Goal: Task Accomplishment & Management: Use online tool/utility

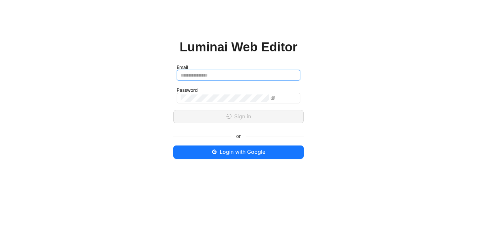
click at [210, 79] on input "Email" at bounding box center [239, 75] width 124 height 11
type input "**********"
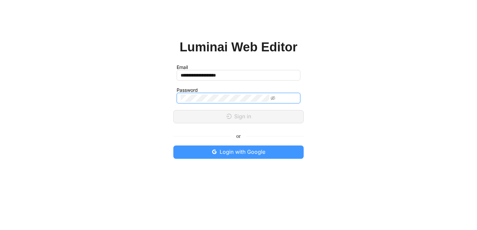
click at [231, 152] on span "Login with Google" at bounding box center [243, 152] width 46 height 8
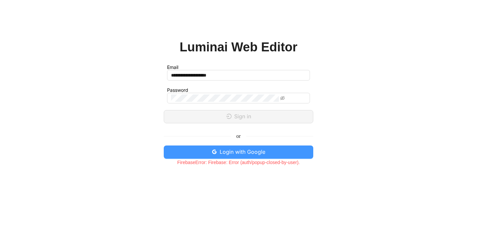
click at [228, 149] on span "Login with Google" at bounding box center [243, 152] width 46 height 8
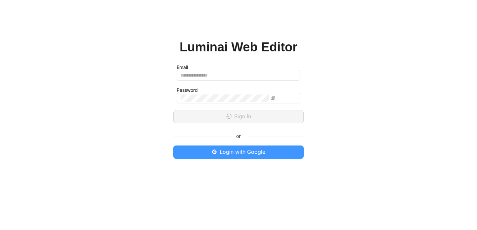
click at [230, 150] on span "Login with Google" at bounding box center [243, 152] width 46 height 8
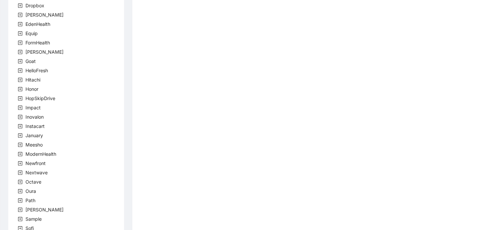
scroll to position [199, 0]
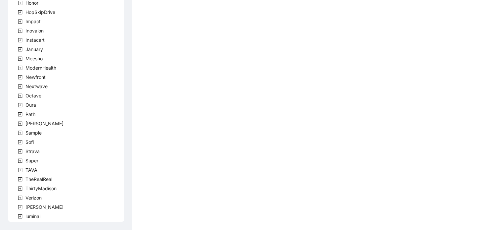
click at [21, 205] on icon "plus-square" at bounding box center [20, 207] width 5 height 5
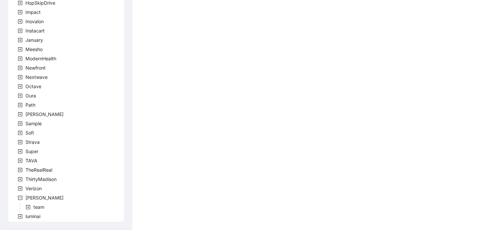
click at [28, 209] on icon "plus-square" at bounding box center [28, 207] width 4 height 4
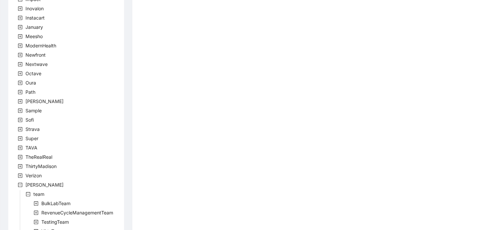
scroll to position [246, 0]
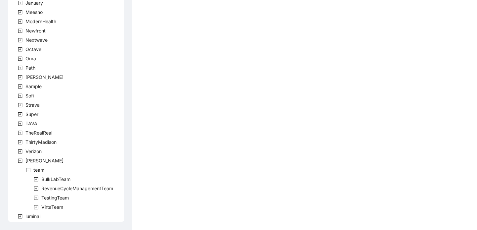
click at [35, 205] on icon "plus-square" at bounding box center [36, 207] width 4 height 4
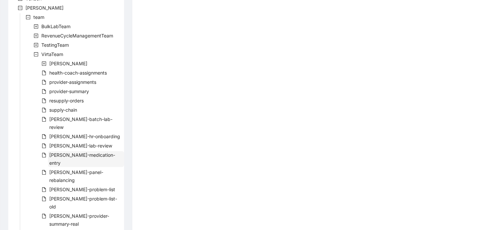
scroll to position [403, 0]
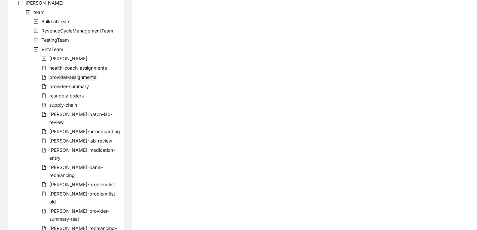
click at [67, 78] on span "provider-assignments" at bounding box center [72, 77] width 47 height 6
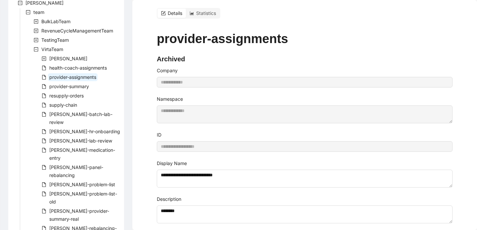
scroll to position [8, 0]
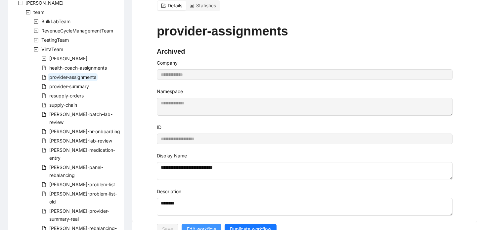
click at [208, 225] on span "Edit workflow" at bounding box center [201, 228] width 29 height 7
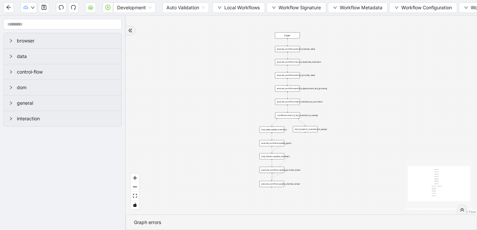
drag, startPoint x: 312, startPoint y: 88, endPoint x: 236, endPoint y: 152, distance: 98.9
click at [236, 152] on div "trigger execute_workflow:extract_member_data execute_workflow:remove_duplicate_…" at bounding box center [301, 115] width 351 height 199
click at [288, 89] on div "execute_workflow:sanitize_deployment_and_grouping" at bounding box center [287, 88] width 25 height 6
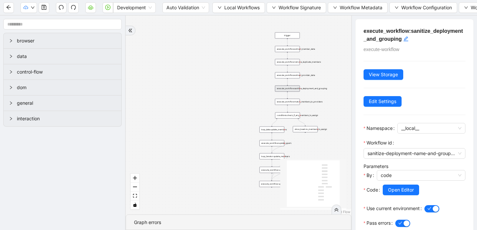
click at [348, 43] on div "trigger execute_workflow:extract_member_data execute_workflow:remove_duplicate_…" at bounding box center [239, 115] width 226 height 199
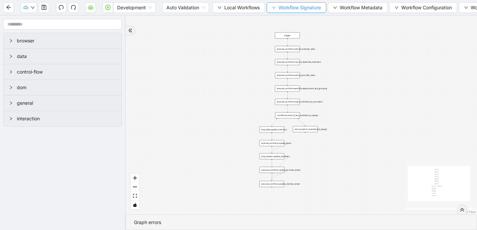
click at [278, 9] on button "Workflow Signature" at bounding box center [297, 7] width 60 height 11
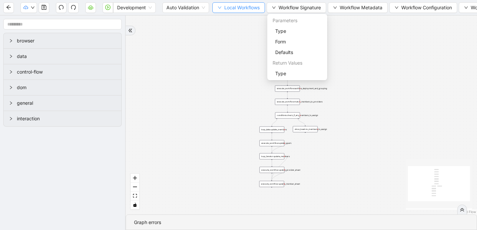
click at [254, 9] on span "Local Workflows" at bounding box center [241, 7] width 35 height 7
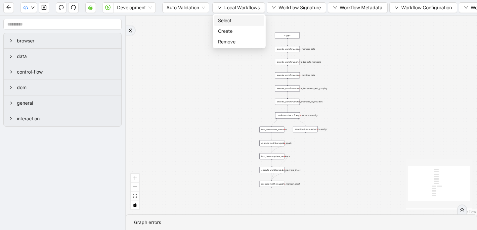
click at [243, 18] on span "Select" at bounding box center [239, 20] width 42 height 7
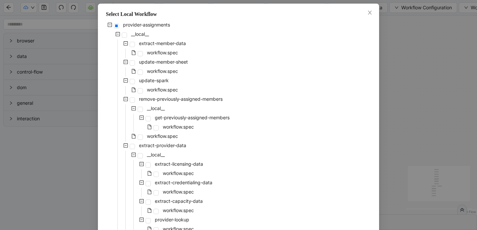
scroll to position [7, 0]
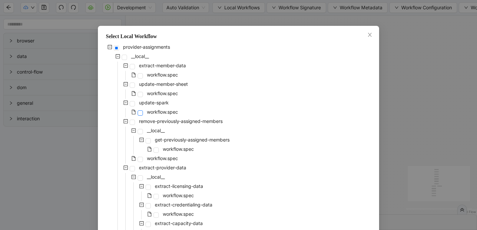
click at [139, 112] on span at bounding box center [140, 112] width 5 height 5
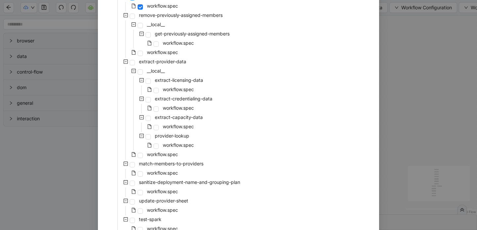
scroll to position [156, 0]
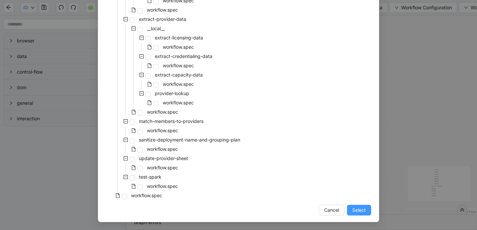
click at [355, 208] on span "Select" at bounding box center [359, 209] width 14 height 7
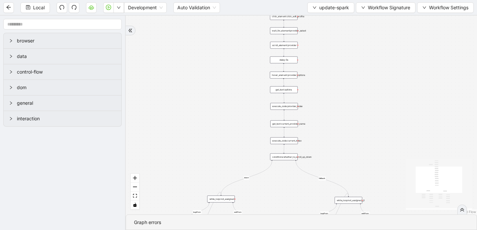
drag, startPoint x: 330, startPoint y: 173, endPoint x: 319, endPoint y: 94, distance: 79.9
click at [319, 94] on div "loopFrom exitFrom loopFrom exitFrom fallback down trigger click_element:click_e…" at bounding box center [301, 115] width 351 height 199
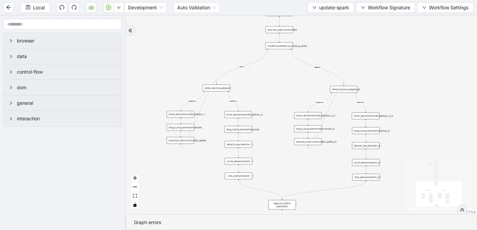
drag, startPoint x: 319, startPoint y: 94, endPoint x: 314, endPoint y: -17, distance: 111.0
click at [314, 0] on html "Local Development Auto Validation update-spark Workflow Signature Workflow Sett…" at bounding box center [238, 115] width 477 height 230
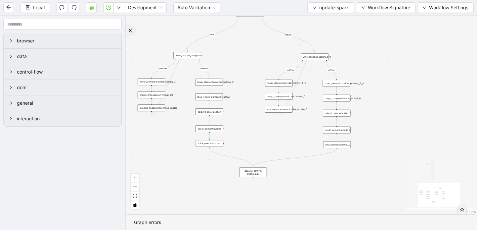
drag, startPoint x: 379, startPoint y: 89, endPoint x: 350, endPoint y: 56, distance: 43.6
click at [350, 56] on div "loopFrom exitFrom loopFrom exitFrom fallback down trigger click_element:click_e…" at bounding box center [301, 115] width 351 height 199
click at [7, 8] on icon "arrow-left" at bounding box center [8, 7] width 5 height 5
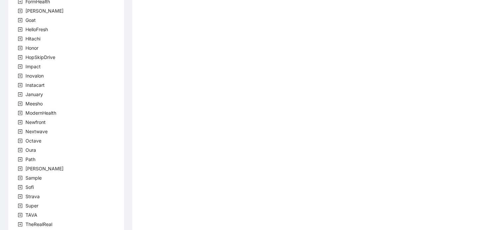
scroll to position [199, 0]
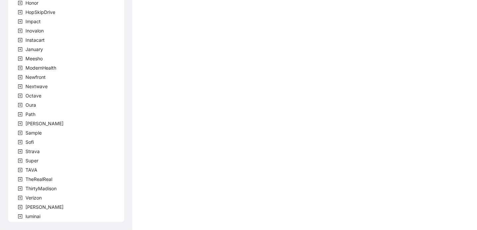
click at [20, 208] on icon "plus-square" at bounding box center [20, 207] width 5 height 5
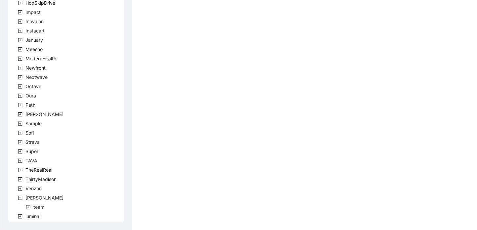
click at [27, 206] on icon "plus-square" at bounding box center [28, 207] width 5 height 5
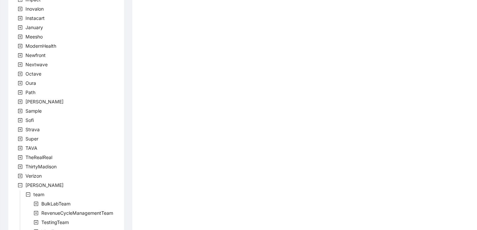
scroll to position [246, 0]
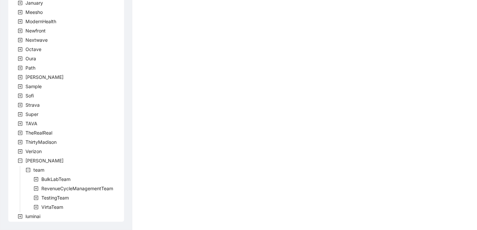
click at [37, 205] on icon "plus-square" at bounding box center [36, 207] width 5 height 5
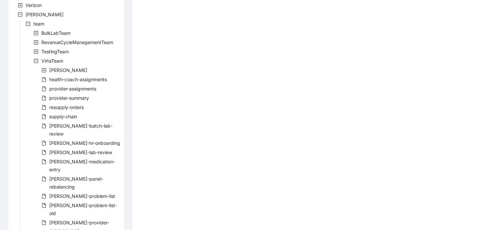
scroll to position [403, 0]
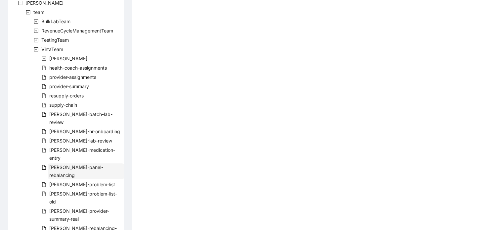
click at [71, 164] on span "[PERSON_NAME]-panel-rebalancing" at bounding box center [76, 171] width 54 height 14
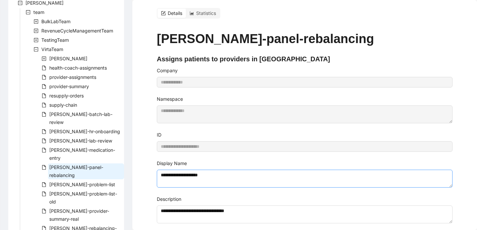
scroll to position [8, 0]
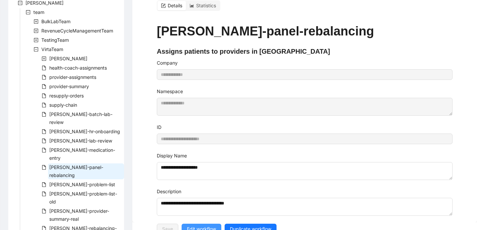
click at [200, 225] on span "Edit workflow" at bounding box center [201, 228] width 29 height 7
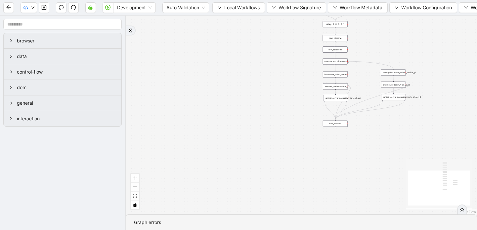
drag, startPoint x: 288, startPoint y: 59, endPoint x: 285, endPoint y: 78, distance: 19.7
click at [285, 75] on div "trigger luminai_server_request:write_to_sheet execute_workflow:get_data execute…" at bounding box center [301, 115] width 351 height 199
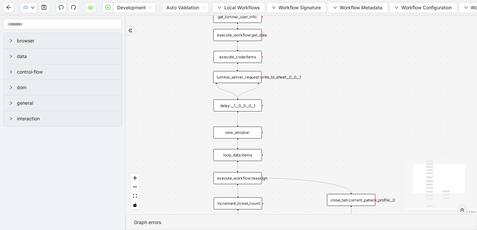
drag, startPoint x: 324, startPoint y: 59, endPoint x: 182, endPoint y: 171, distance: 180.6
click at [182, 169] on div "trigger luminai_server_request:write_to_sheet execute_workflow:get_data execute…" at bounding box center [301, 115] width 351 height 199
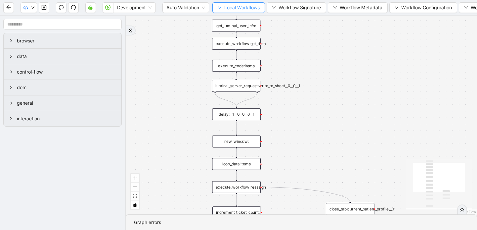
click at [219, 7] on icon "down" at bounding box center [219, 8] width 3 height 2
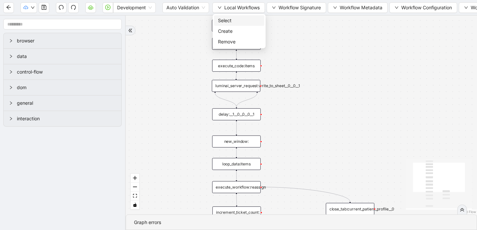
click at [222, 21] on span "Select" at bounding box center [239, 20] width 42 height 7
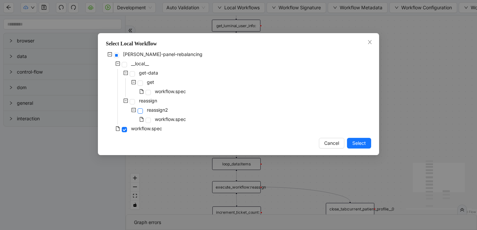
click at [140, 111] on span at bounding box center [140, 110] width 5 height 5
click at [358, 144] on span "Select" at bounding box center [359, 142] width 14 height 7
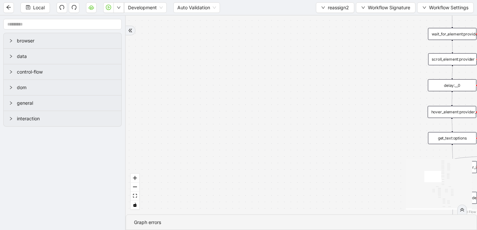
click at [359, 142] on div "loopFrom loopFrom exitFrom down fallback exitFrom fallback matches_correct_prov…" at bounding box center [301, 115] width 351 height 199
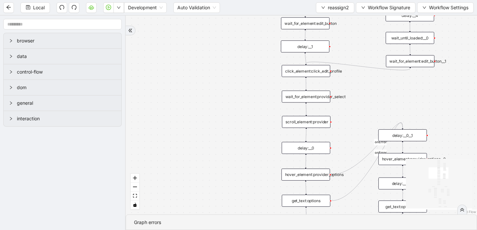
drag, startPoint x: 359, startPoint y: 142, endPoint x: 213, endPoint y: 204, distance: 158.5
click at [213, 204] on div "loopFrom loopFrom exitFrom down fallback exitFrom fallback matches_correct_prov…" at bounding box center [301, 115] width 351 height 199
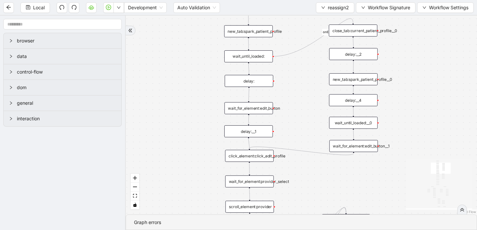
drag, startPoint x: 235, startPoint y: 120, endPoint x: 179, endPoint y: 206, distance: 102.6
click at [179, 206] on div "loopFrom loopFrom exitFrom down fallback exitFrom fallback matches_correct_prov…" at bounding box center [301, 115] width 351 height 199
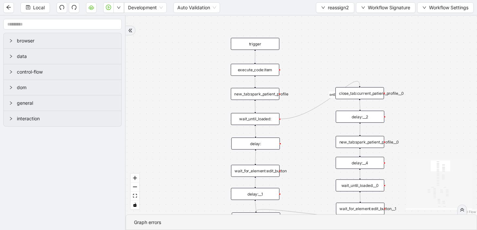
drag, startPoint x: 201, startPoint y: 108, endPoint x: 206, endPoint y: 169, distance: 61.4
click at [206, 169] on div "loopFrom loopFrom exitFrom down fallback exitFrom fallback matches_correct_prov…" at bounding box center [301, 115] width 351 height 199
click at [6, 8] on icon "arrow-left" at bounding box center [8, 7] width 5 height 5
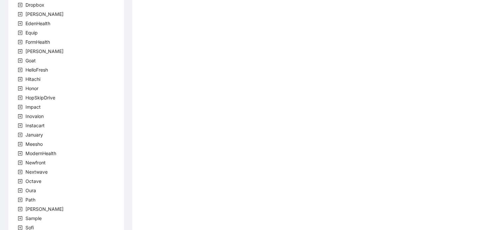
scroll to position [199, 0]
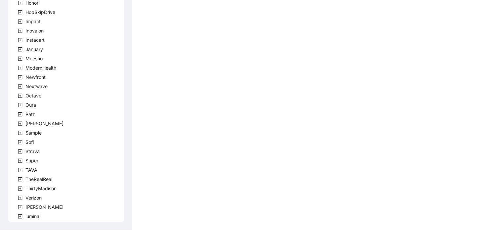
click at [20, 205] on icon "plus-square" at bounding box center [20, 207] width 5 height 5
click at [28, 216] on icon "plus-square" at bounding box center [28, 216] width 5 height 5
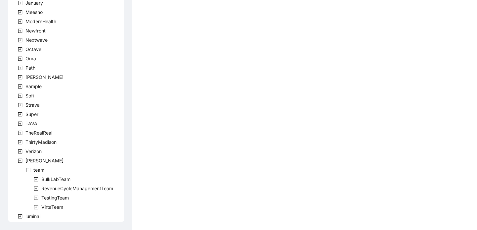
click at [34, 207] on icon "plus-square" at bounding box center [36, 207] width 5 height 5
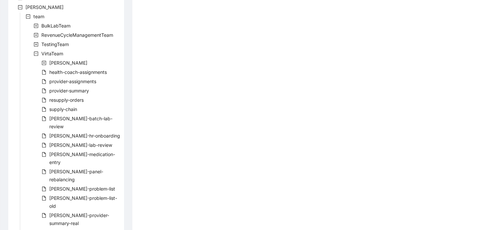
scroll to position [399, 0]
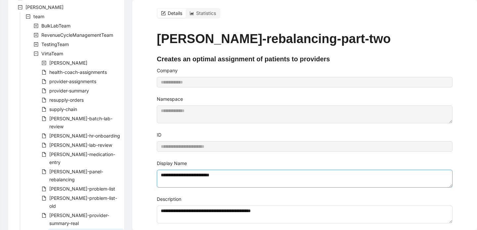
scroll to position [8, 0]
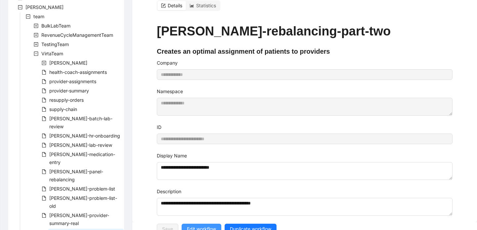
click at [199, 225] on span "Edit workflow" at bounding box center [201, 228] width 29 height 7
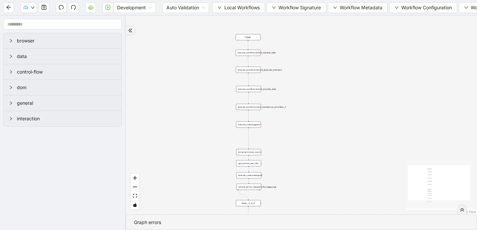
drag, startPoint x: 291, startPoint y: 125, endPoint x: 175, endPoint y: 210, distance: 143.6
click at [175, 210] on div "trigger execute_workflow:extract_member_data execute_workflow:remove_duplicate_…" at bounding box center [301, 115] width 351 height 199
click at [219, 8] on icon "down" at bounding box center [220, 8] width 4 height 4
click at [225, 19] on span "Select" at bounding box center [239, 20] width 42 height 7
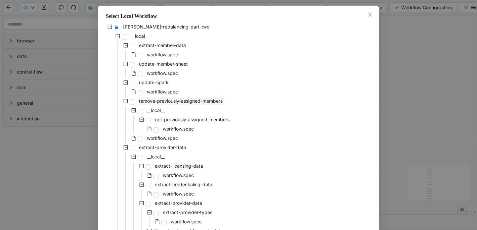
scroll to position [31, 0]
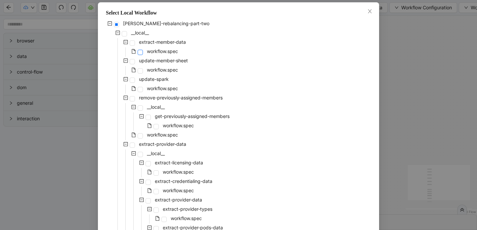
click at [141, 53] on span at bounding box center [140, 52] width 5 height 5
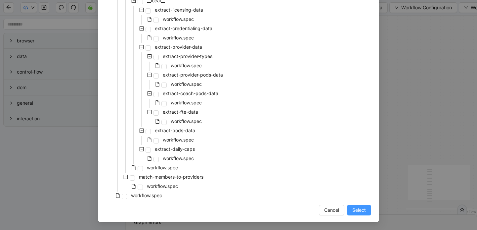
click at [353, 206] on span "Select" at bounding box center [359, 209] width 14 height 7
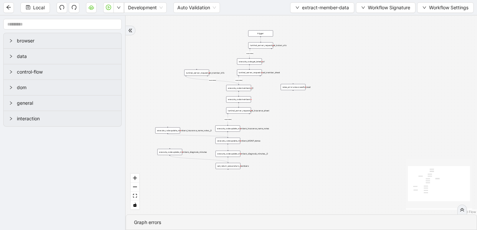
drag, startPoint x: 266, startPoint y: 107, endPoint x: 303, endPoint y: 166, distance: 70.1
click at [303, 167] on div "success success success success trigger luminai_server_request:read_member_shee…" at bounding box center [301, 115] width 351 height 199
click at [263, 46] on div "luminai_server_request:get_looker_urls" at bounding box center [261, 45] width 25 height 6
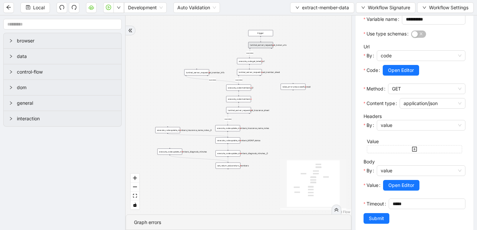
scroll to position [128, 0]
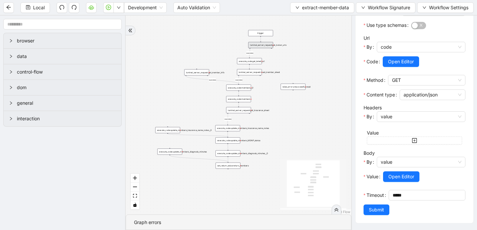
click at [257, 62] on div "execute_code:get_latest_url" at bounding box center [249, 61] width 25 height 6
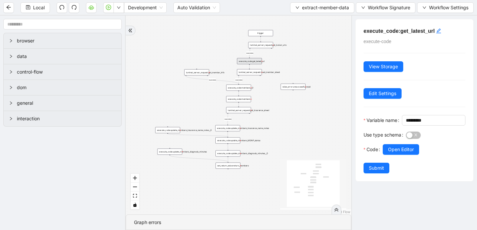
scroll to position [0, 0]
click at [406, 124] on input "*********" at bounding box center [433, 120] width 54 height 7
click at [7, 6] on icon "arrow-left" at bounding box center [8, 7] width 5 height 5
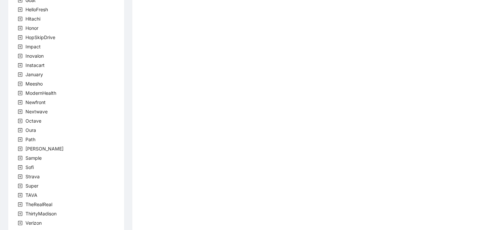
scroll to position [199, 0]
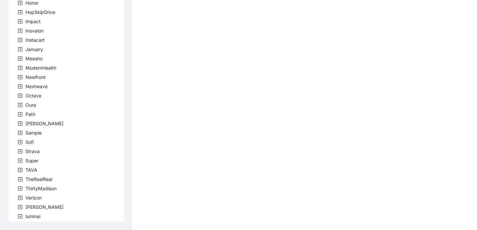
click at [20, 206] on icon "plus-square" at bounding box center [20, 207] width 2 height 2
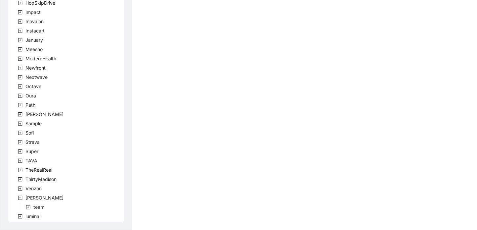
click at [28, 205] on icon "plus-square" at bounding box center [28, 207] width 4 height 4
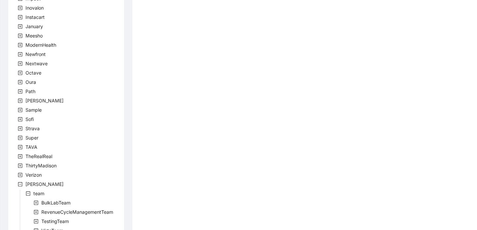
scroll to position [246, 0]
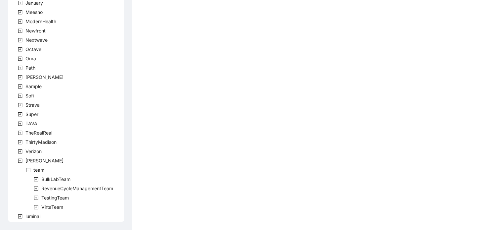
click at [33, 205] on span at bounding box center [36, 207] width 8 height 8
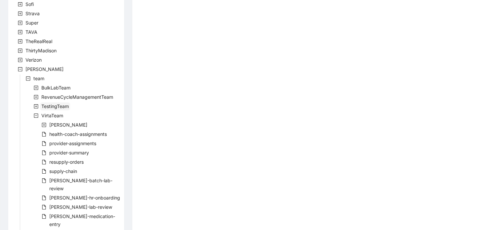
scroll to position [403, 0]
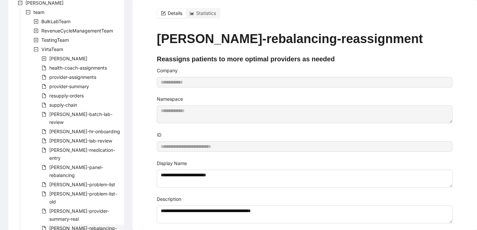
click at [69, 225] on span "[PERSON_NAME]-rebalancing-part-two" at bounding box center [83, 232] width 68 height 14
type input "**********"
type textarea "**********"
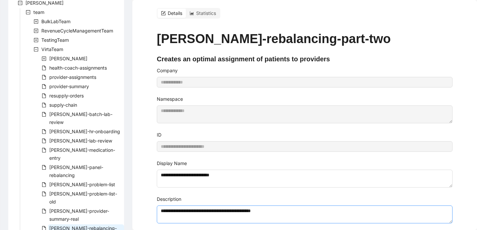
scroll to position [8, 0]
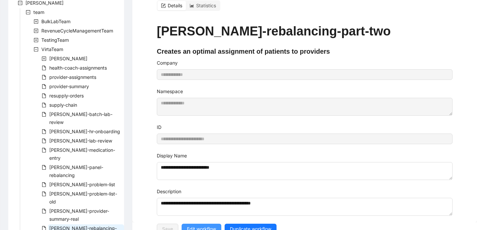
click at [203, 225] on span "Edit workflow" at bounding box center [201, 228] width 29 height 7
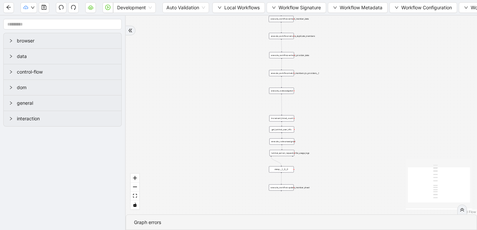
drag, startPoint x: 294, startPoint y: 127, endPoint x: 211, endPoint y: 177, distance: 96.3
click at [211, 177] on div "trigger execute_workflow:extract_member_data execute_workflow:remove_duplicate_…" at bounding box center [301, 115] width 351 height 199
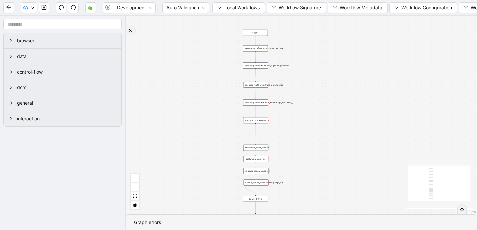
drag, startPoint x: 311, startPoint y: 101, endPoint x: 286, endPoint y: 129, distance: 38.7
click at [286, 130] on div "trigger execute_workflow:extract_member_data execute_workflow:remove_duplicate_…" at bounding box center [301, 115] width 351 height 199
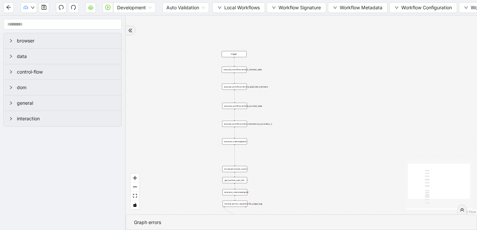
drag, startPoint x: 339, startPoint y: 72, endPoint x: 317, endPoint y: 94, distance: 30.4
click at [317, 94] on div "trigger execute_workflow:extract_member_data execute_workflow:remove_duplicate_…" at bounding box center [301, 115] width 351 height 199
click at [219, 7] on icon "down" at bounding box center [220, 8] width 4 height 4
click at [229, 22] on span "Select" at bounding box center [239, 20] width 42 height 7
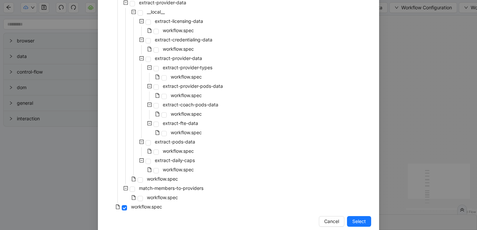
scroll to position [174, 0]
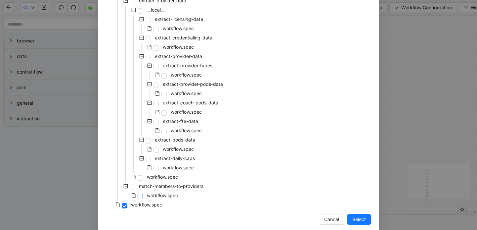
click at [140, 195] on span at bounding box center [140, 196] width 5 height 5
click at [356, 216] on span "Select" at bounding box center [359, 218] width 14 height 7
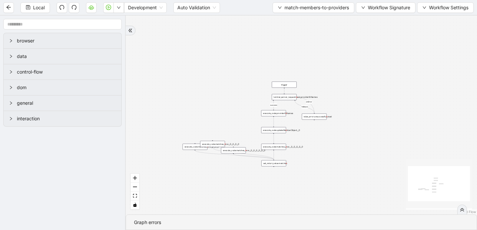
click at [279, 131] on div "execute_code:updateMemberObject__0" at bounding box center [273, 130] width 25 height 6
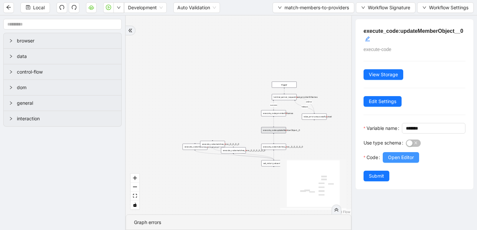
click at [396, 161] on span "Open Editor" at bounding box center [401, 157] width 26 height 7
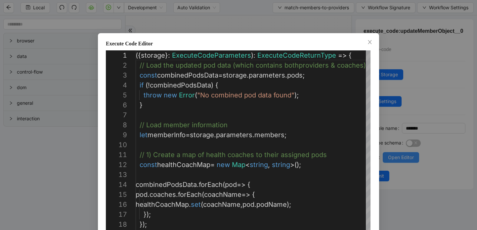
scroll to position [99, 0]
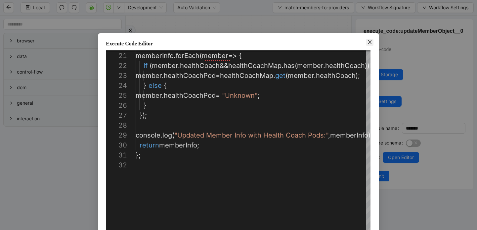
click at [369, 42] on icon "close" at bounding box center [370, 42] width 4 height 4
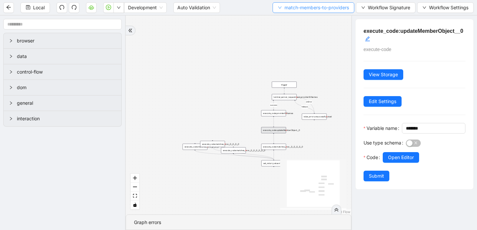
click at [278, 8] on icon "down" at bounding box center [280, 8] width 4 height 4
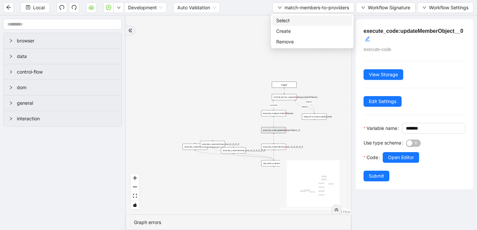
click at [283, 21] on span "Select" at bounding box center [312, 20] width 72 height 7
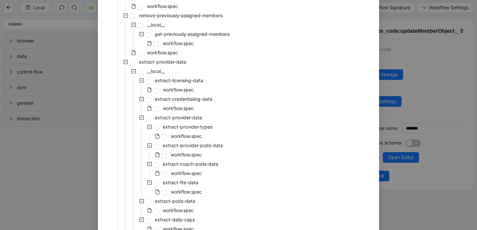
scroll to position [183, 0]
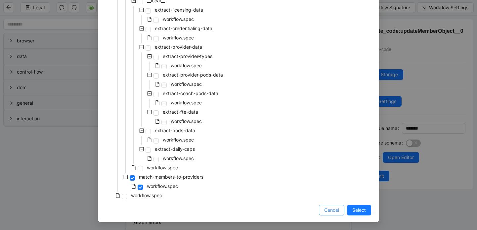
click at [324, 210] on button "Cancel" at bounding box center [331, 210] width 25 height 11
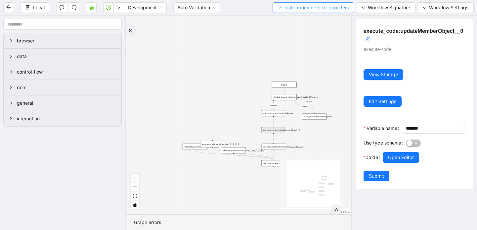
click at [285, 10] on span "match-members-to-providers" at bounding box center [317, 7] width 65 height 7
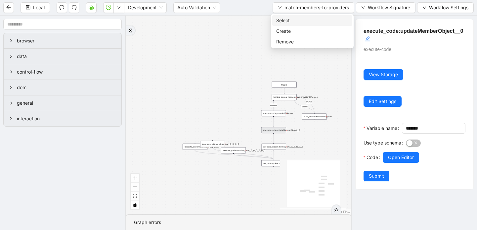
click at [294, 19] on span "Select" at bounding box center [312, 20] width 72 height 7
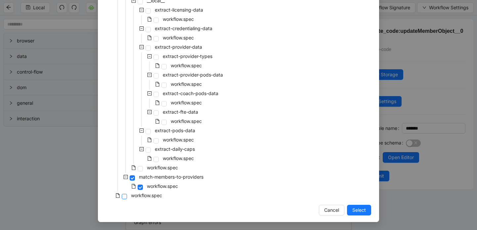
click at [124, 199] on span at bounding box center [124, 196] width 5 height 5
click at [360, 211] on span "Select" at bounding box center [359, 209] width 14 height 7
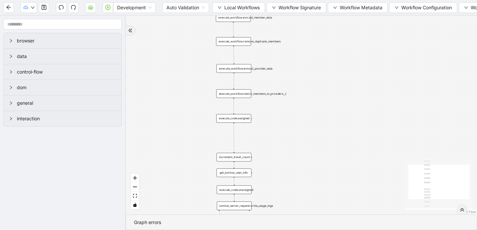
drag, startPoint x: 334, startPoint y: 147, endPoint x: 373, endPoint y: 125, distance: 45.0
click at [373, 125] on div "success trigger execute_workflow:extract_member_data execute_workflow:remove_du…" at bounding box center [301, 115] width 351 height 199
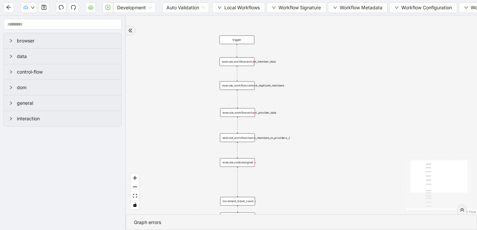
drag, startPoint x: 336, startPoint y: 80, endPoint x: 340, endPoint y: 122, distance: 42.2
click at [340, 122] on div "success trigger execute_workflow:extract_member_data execute_workflow:remove_du…" at bounding box center [301, 115] width 351 height 199
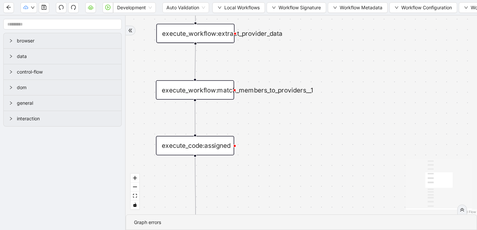
drag, startPoint x: 308, startPoint y: 122, endPoint x: 393, endPoint y: 61, distance: 104.8
click at [393, 61] on div "success trigger execute_workflow:extract_member_data execute_workflow:remove_du…" at bounding box center [301, 115] width 351 height 199
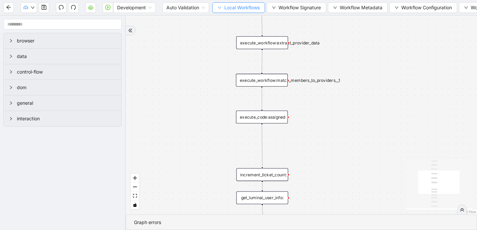
click at [224, 8] on button "Local Workflows" at bounding box center [238, 7] width 53 height 11
click at [224, 22] on span "Select" at bounding box center [239, 20] width 42 height 7
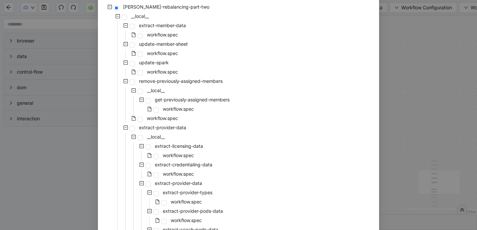
scroll to position [47, 0]
click at [139, 72] on span at bounding box center [140, 72] width 5 height 5
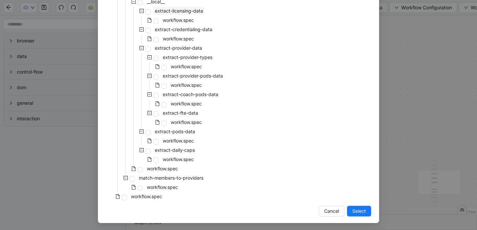
scroll to position [183, 0]
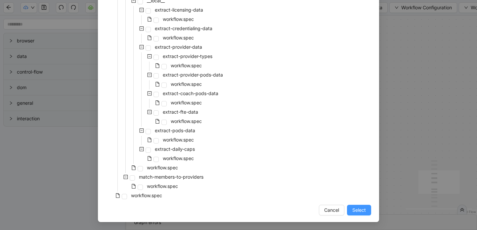
click at [355, 209] on span "Select" at bounding box center [359, 209] width 14 height 7
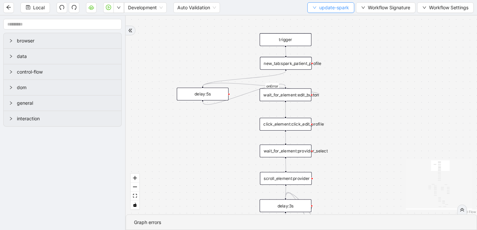
click at [314, 9] on icon "down" at bounding box center [315, 8] width 4 height 4
click at [318, 20] on span "Select" at bounding box center [330, 20] width 36 height 7
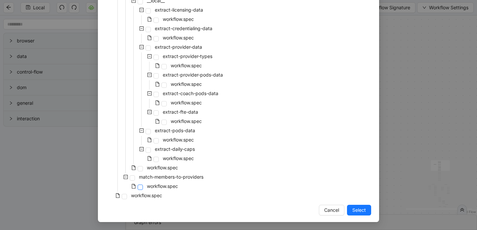
click at [142, 186] on span at bounding box center [140, 186] width 5 height 5
click at [351, 212] on button "Select" at bounding box center [359, 210] width 24 height 11
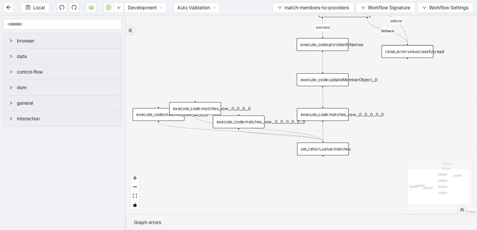
drag, startPoint x: 421, startPoint y: 126, endPoint x: 400, endPoint y: 114, distance: 24.6
click at [400, 114] on div "fallback success onError trigger set_return_value:matches raise_error:unsuccess…" at bounding box center [301, 115] width 351 height 199
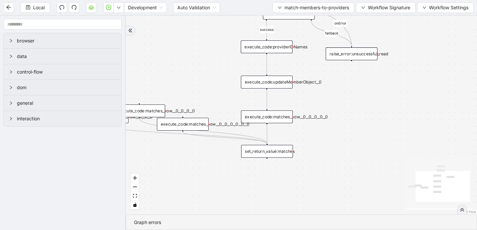
drag, startPoint x: 359, startPoint y: 182, endPoint x: 308, endPoint y: 189, distance: 52.1
click at [308, 189] on div "fallback success onError trigger set_return_value:matches raise_error:unsuccess…" at bounding box center [301, 115] width 351 height 199
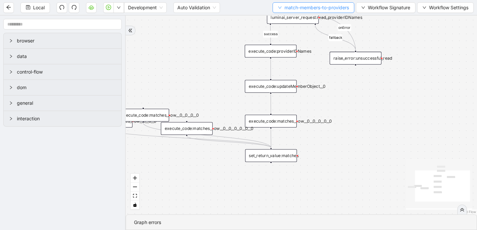
click at [278, 7] on icon "down" at bounding box center [280, 8] width 4 height 4
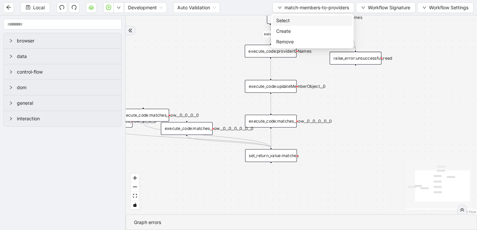
click at [281, 21] on span "Select" at bounding box center [312, 20] width 72 height 7
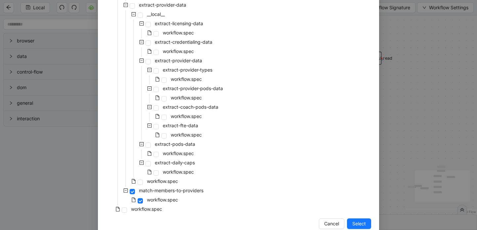
scroll to position [170, 0]
click at [122, 209] on span at bounding box center [124, 209] width 5 height 5
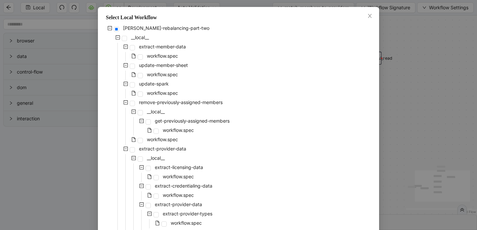
scroll to position [18, 0]
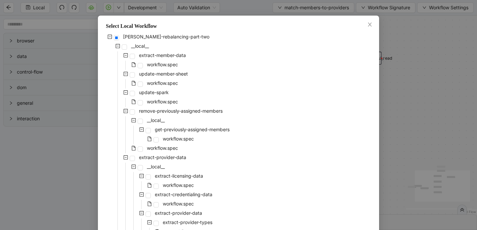
click at [126, 56] on icon "minus-square" at bounding box center [125, 55] width 5 height 5
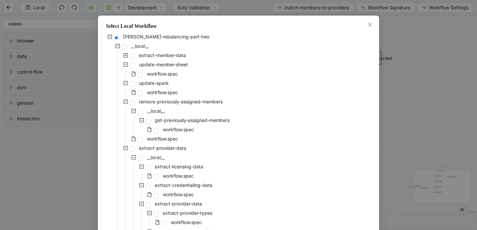
click at [124, 65] on icon "minus-square" at bounding box center [125, 64] width 5 height 5
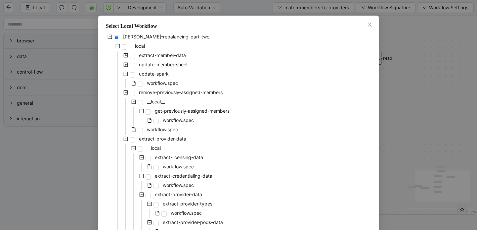
click at [125, 73] on icon "minus-square" at bounding box center [125, 73] width 5 height 5
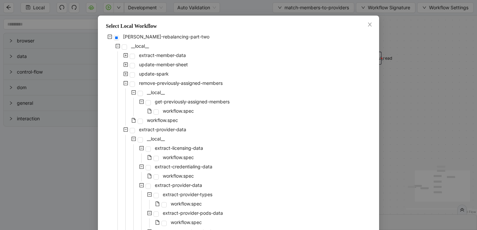
click at [125, 83] on icon "minus-square" at bounding box center [126, 83] width 2 height 0
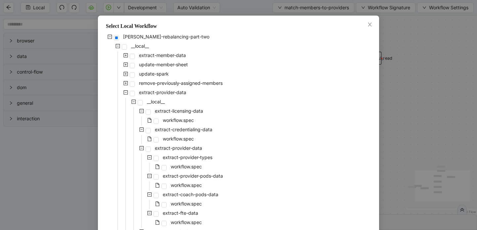
click at [125, 93] on icon "minus-square" at bounding box center [125, 92] width 5 height 5
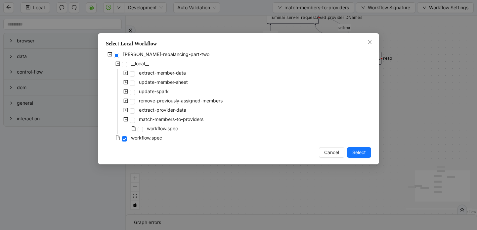
click at [126, 119] on icon "minus-square" at bounding box center [126, 119] width 2 height 0
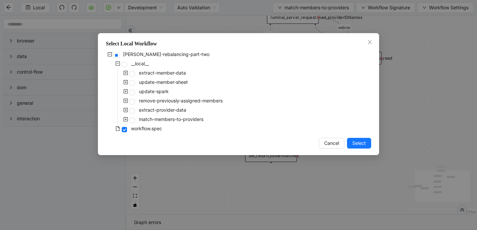
click at [354, 142] on span "Select" at bounding box center [359, 142] width 14 height 7
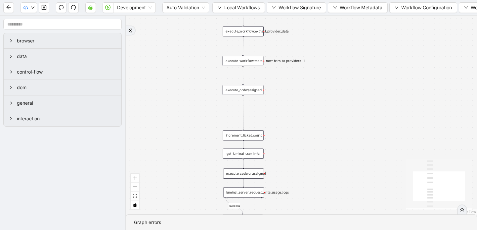
drag, startPoint x: 298, startPoint y: 126, endPoint x: 329, endPoint y: 102, distance: 39.3
click at [329, 102] on div "success trigger execute_workflow:extract_member_data execute_workflow:remove_du…" at bounding box center [301, 115] width 351 height 199
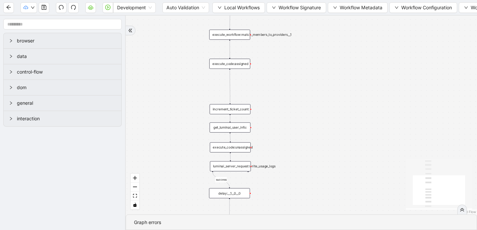
drag, startPoint x: 316, startPoint y: 147, endPoint x: 303, endPoint y: 120, distance: 29.6
click at [303, 120] on div "success trigger execute_workflow:extract_member_data execute_workflow:remove_du…" at bounding box center [301, 115] width 351 height 199
click at [221, 5] on button "Local Workflows" at bounding box center [238, 7] width 53 height 11
click at [221, 20] on span "Select" at bounding box center [239, 20] width 42 height 7
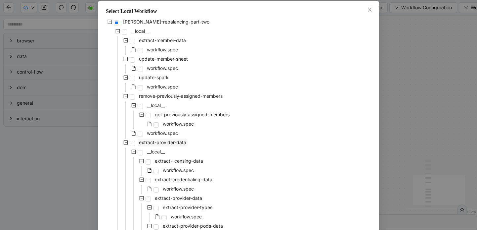
scroll to position [31, 0]
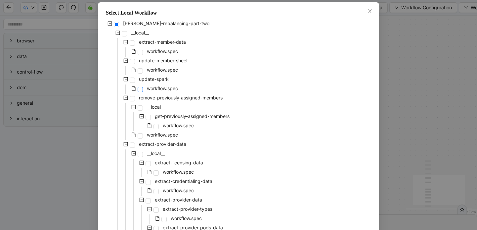
click at [140, 89] on span at bounding box center [140, 89] width 5 height 5
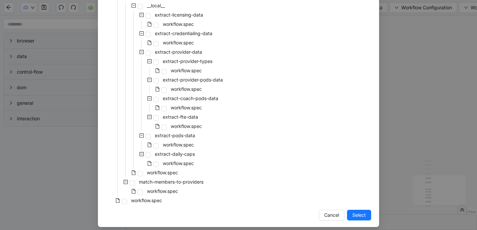
scroll to position [183, 0]
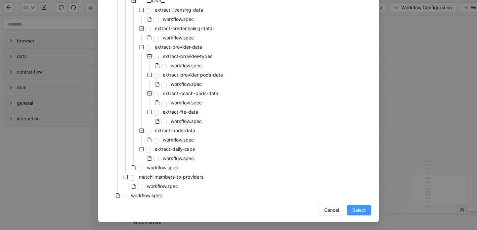
click at [364, 212] on span "Select" at bounding box center [359, 209] width 14 height 7
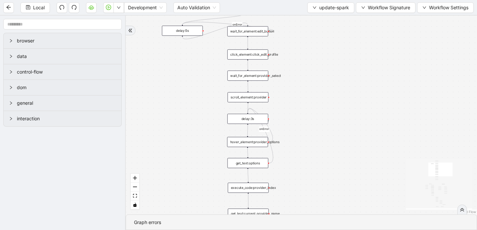
drag, startPoint x: 371, startPoint y: 141, endPoint x: 371, endPoint y: 126, distance: 15.6
click at [371, 126] on div "loopFrom loopFrom exitFrom fallback down exitFrom fallback matches_correct_prov…" at bounding box center [301, 115] width 351 height 199
click at [328, 57] on div "loopFrom loopFrom exitFrom fallback down exitFrom fallback matches_correct_prov…" at bounding box center [301, 115] width 351 height 199
click at [314, 7] on icon "down" at bounding box center [315, 8] width 4 height 4
click at [321, 21] on span "Select" at bounding box center [330, 20] width 36 height 7
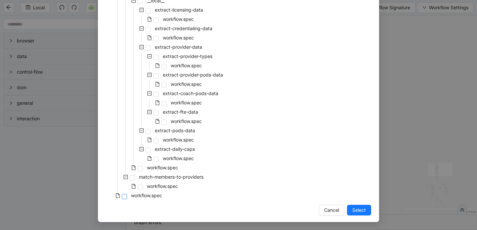
click at [126, 194] on span at bounding box center [124, 196] width 5 height 5
click at [354, 210] on span "Select" at bounding box center [359, 209] width 14 height 7
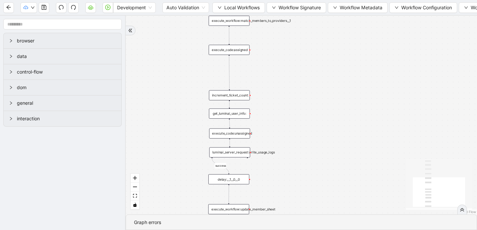
click at [241, 51] on div "execute_code:assigned" at bounding box center [229, 50] width 41 height 10
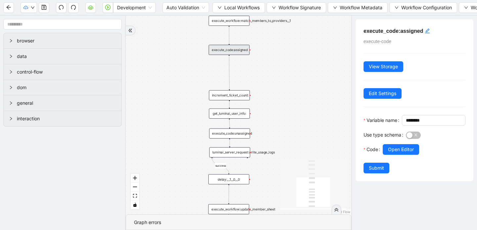
click at [246, 96] on div "increment_ticket_count:" at bounding box center [229, 95] width 41 height 10
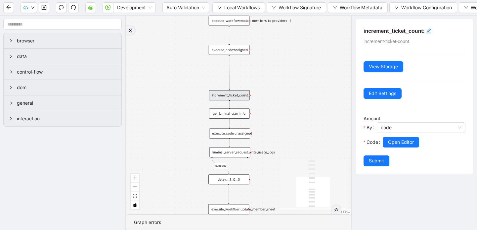
click at [239, 113] on div "get_luminai_user_info:" at bounding box center [229, 113] width 41 height 10
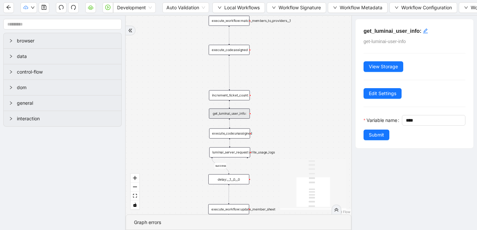
click at [232, 135] on div "execute_code:unassigned" at bounding box center [229, 133] width 41 height 10
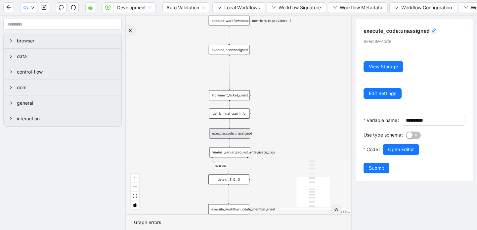
click at [231, 156] on div "luminai_server_request:write_usage_logs" at bounding box center [230, 152] width 41 height 10
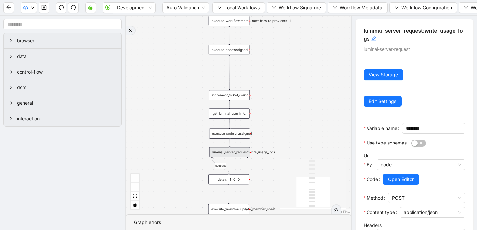
click at [229, 183] on div "delay:__1__0__0" at bounding box center [229, 179] width 41 height 10
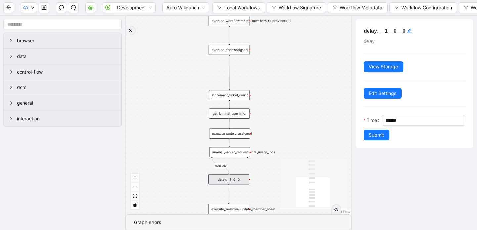
drag, startPoint x: 297, startPoint y: 168, endPoint x: 294, endPoint y: 110, distance: 58.6
click at [294, 110] on div "success trigger execute_workflow:extract_member_data execute_workflow:remove_du…" at bounding box center [239, 115] width 226 height 199
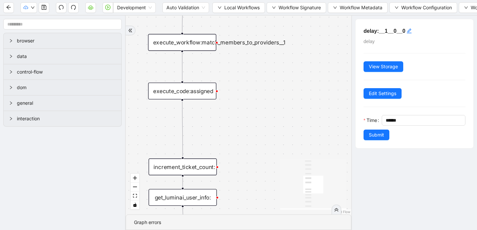
drag, startPoint x: 297, startPoint y: 88, endPoint x: 297, endPoint y: 158, distance: 70.5
click at [297, 158] on div "success trigger execute_workflow:extract_member_data execute_workflow:remove_du…" at bounding box center [239, 115] width 226 height 199
click at [191, 40] on div "execute_workflow:match_members_to_providers__1" at bounding box center [182, 42] width 68 height 17
click at [192, 42] on div "execute_workflow:match_members_to_providers__1" at bounding box center [182, 42] width 68 height 17
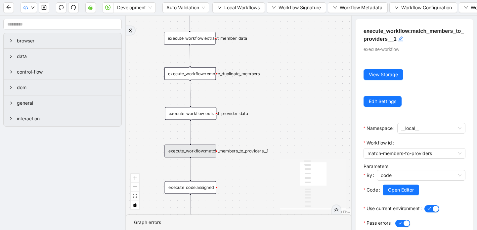
drag, startPoint x: 277, startPoint y: 91, endPoint x: 260, endPoint y: 192, distance: 102.4
click at [260, 192] on div "success trigger execute_workflow:extract_member_data execute_workflow:remove_du…" at bounding box center [239, 115] width 226 height 199
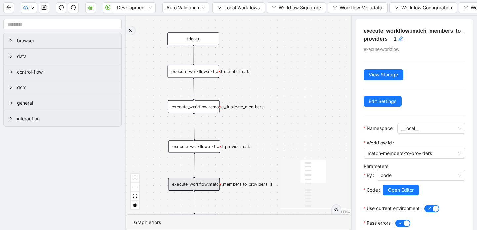
drag, startPoint x: 253, startPoint y: 50, endPoint x: 259, endPoint y: 75, distance: 26.5
click at [259, 76] on div "success trigger execute_workflow:extract_member_data execute_workflow:remove_du…" at bounding box center [239, 115] width 226 height 199
click at [191, 69] on div "execute_workflow:extract_member_data" at bounding box center [194, 70] width 52 height 13
click at [195, 72] on div "execute_workflow:extract_member_data" at bounding box center [194, 70] width 52 height 13
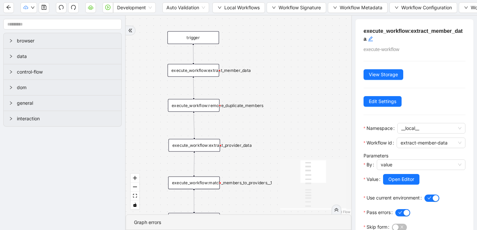
click at [198, 107] on div "execute_workflow:remove_duplicate_members" at bounding box center [194, 105] width 52 height 13
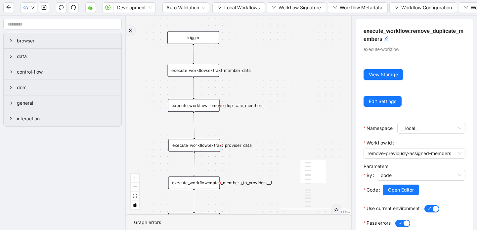
click at [203, 146] on div "execute_workflow:extract_provider_data" at bounding box center [194, 145] width 52 height 13
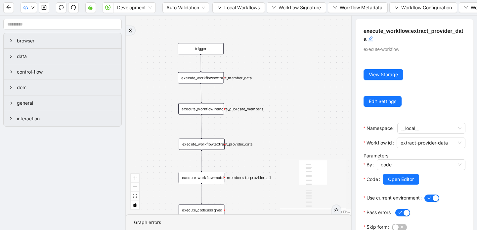
click at [203, 177] on div "execute_workflow:match_members_to_providers__1" at bounding box center [202, 177] width 46 height 11
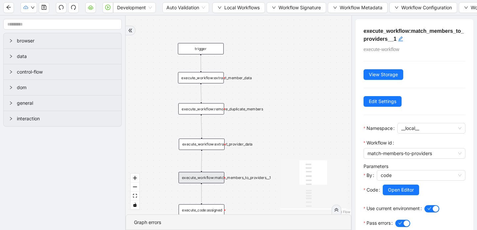
click at [293, 171] on icon "React Flow mini map" at bounding box center [313, 184] width 66 height 50
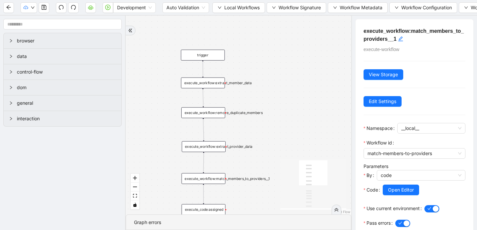
click at [217, 209] on div "execute_code:assigned" at bounding box center [204, 209] width 44 height 11
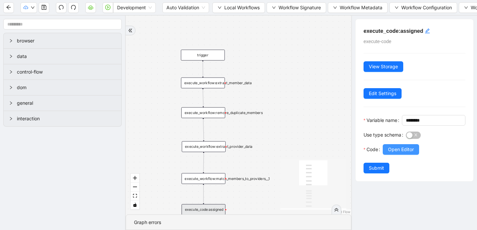
click at [396, 153] on span "Open Editor" at bounding box center [401, 149] width 26 height 7
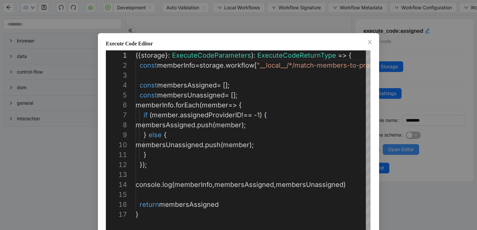
scroll to position [99, 0]
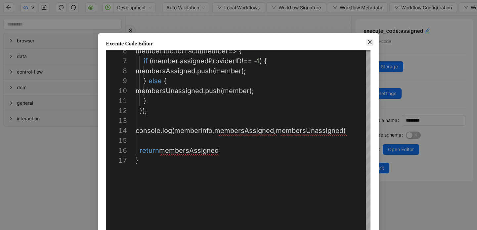
click at [370, 42] on icon "close" at bounding box center [370, 42] width 4 height 4
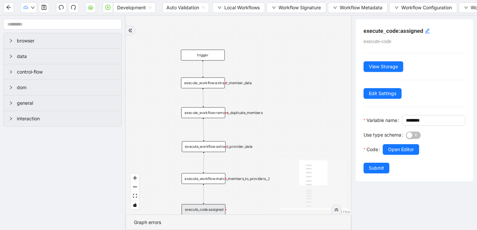
click at [214, 180] on div "execute_workflow:match_members_to_providers__1" at bounding box center [204, 178] width 44 height 11
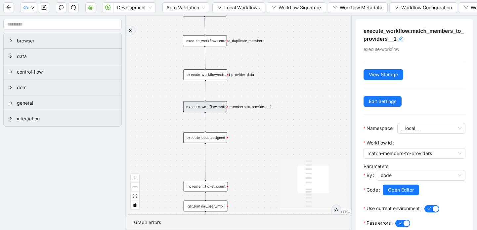
drag, startPoint x: 274, startPoint y: 155, endPoint x: 275, endPoint y: 83, distance: 71.8
click at [275, 83] on div "success trigger execute_workflow:extract_member_data execute_workflow:remove_du…" at bounding box center [239, 115] width 226 height 199
click at [211, 186] on div "increment_ticket_count:" at bounding box center [205, 186] width 44 height 11
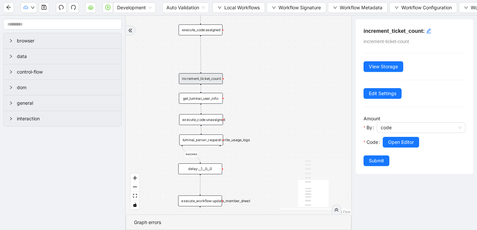
drag, startPoint x: 283, startPoint y: 137, endPoint x: 278, endPoint y: 30, distance: 107.0
click at [278, 29] on div "success trigger execute_workflow:extract_member_data execute_workflow:remove_du…" at bounding box center [239, 115] width 226 height 199
click at [208, 100] on div "get_luminai_user_info:" at bounding box center [201, 98] width 44 height 11
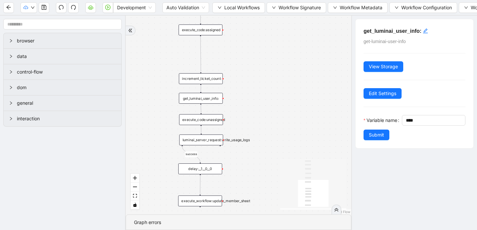
click at [198, 121] on div "execute_code:unassigned" at bounding box center [201, 119] width 44 height 11
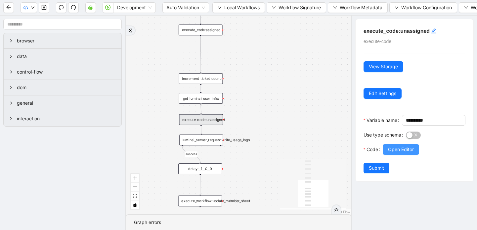
click at [395, 153] on span "Open Editor" at bounding box center [401, 149] width 26 height 7
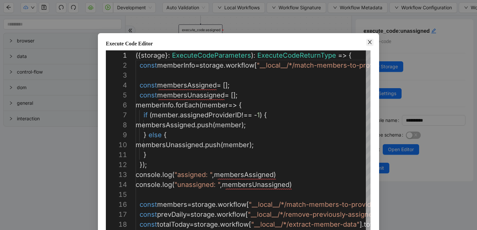
click at [367, 43] on span "Close" at bounding box center [369, 42] width 7 height 7
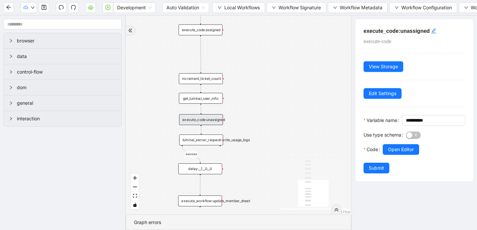
click at [208, 143] on div "luminai_server_request:write_usage_logs" at bounding box center [201, 139] width 44 height 11
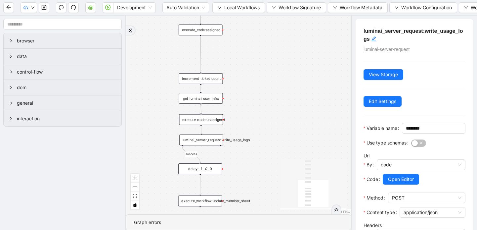
click at [193, 171] on div "delay:__1__0__0" at bounding box center [200, 168] width 44 height 11
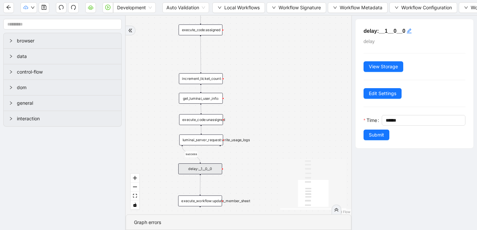
click at [208, 205] on div "execute_workflow:update_member_sheet" at bounding box center [200, 200] width 44 height 11
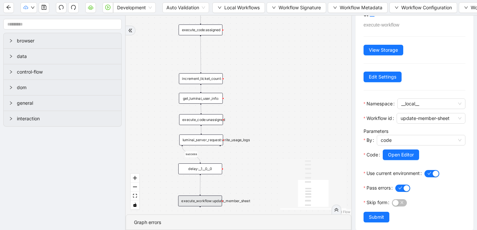
scroll to position [32, 0]
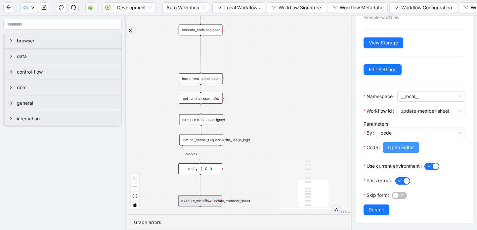
click at [392, 146] on span "Open Editor" at bounding box center [401, 147] width 26 height 7
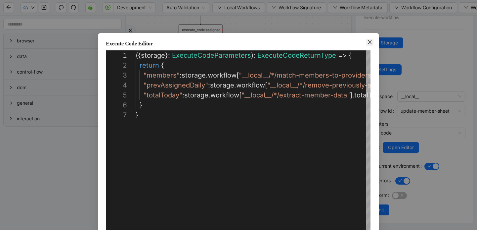
click at [370, 42] on icon "close" at bounding box center [370, 42] width 4 height 4
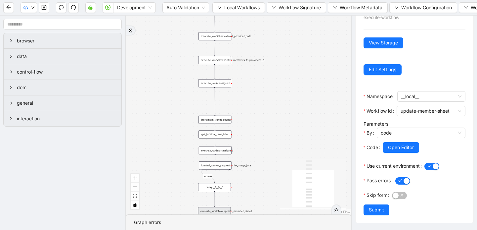
drag, startPoint x: 296, startPoint y: 139, endPoint x: 286, endPoint y: 166, distance: 28.3
click at [286, 166] on div "success trigger execute_workflow:extract_member_data execute_workflow:remove_du…" at bounding box center [239, 115] width 226 height 199
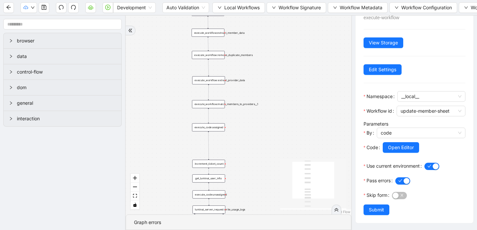
drag, startPoint x: 289, startPoint y: 94, endPoint x: 285, endPoint y: 131, distance: 38.0
click at [285, 131] on div "success trigger execute_workflow:extract_member_data execute_workflow:remove_du…" at bounding box center [239, 115] width 226 height 199
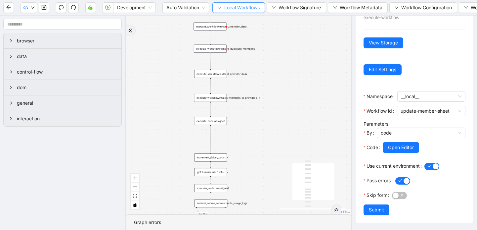
click at [220, 8] on icon "down" at bounding box center [220, 8] width 4 height 4
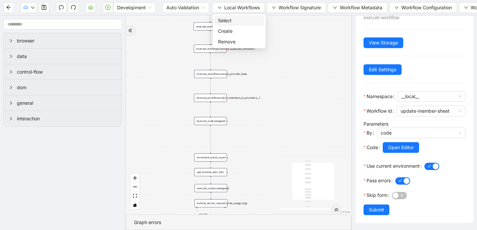
click at [221, 21] on span "Select" at bounding box center [239, 20] width 42 height 7
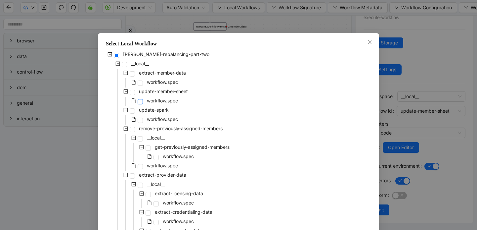
click at [139, 102] on span at bounding box center [140, 101] width 5 height 5
click at [139, 118] on span at bounding box center [140, 119] width 5 height 5
click at [236, 168] on div "[PERSON_NAME]-rebalancing-part-two __local__ extract-member-data workflow.spec …" at bounding box center [238, 217] width 265 height 334
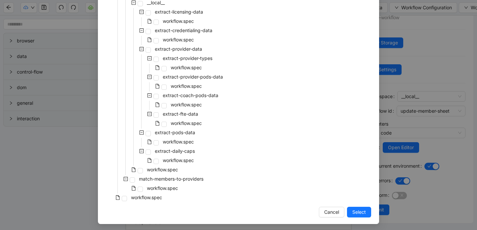
scroll to position [183, 0]
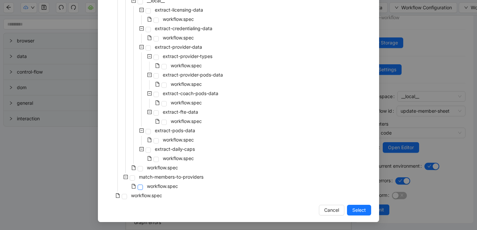
click at [139, 185] on span at bounding box center [140, 186] width 5 height 5
click at [354, 207] on span "Select" at bounding box center [359, 209] width 14 height 7
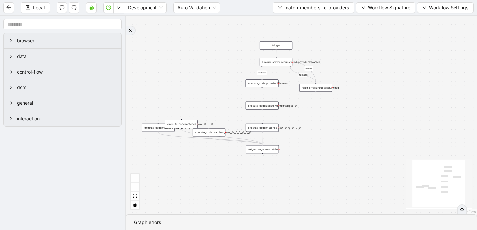
scroll to position [0, 0]
click at [263, 84] on div "execute_code:providerIDNames" at bounding box center [262, 83] width 33 height 8
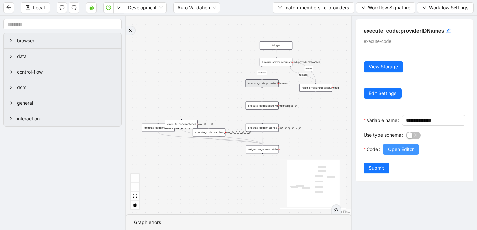
click at [395, 153] on span "Open Editor" at bounding box center [401, 149] width 26 height 7
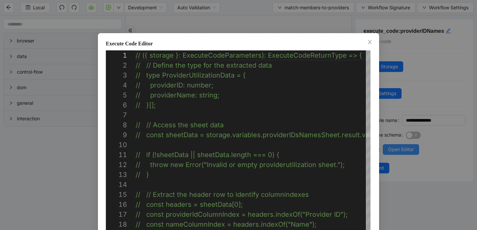
scroll to position [99, 0]
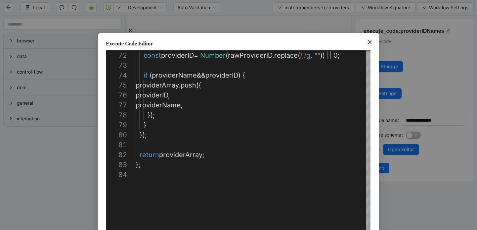
click at [371, 44] on icon "close" at bounding box center [369, 41] width 5 height 5
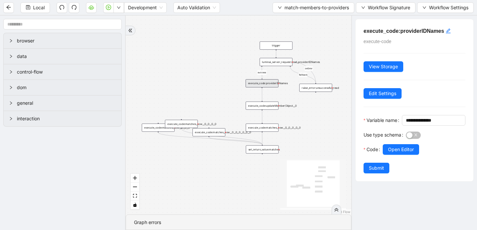
click at [256, 152] on div "set_return_value:matches" at bounding box center [262, 149] width 33 height 8
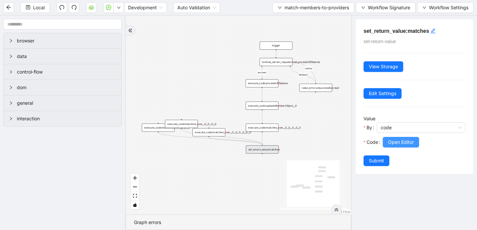
click at [393, 146] on button "Open Editor" at bounding box center [401, 142] width 36 height 11
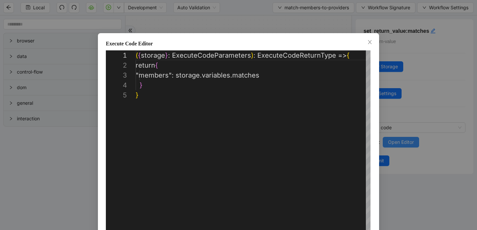
scroll to position [40, 0]
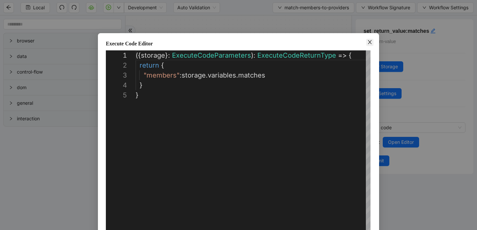
click at [369, 40] on icon "close" at bounding box center [369, 41] width 5 height 5
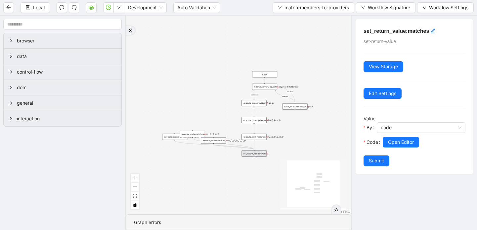
click at [131, 31] on icon "double-right" at bounding box center [130, 30] width 5 height 5
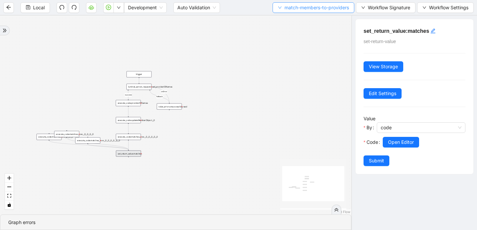
click at [279, 9] on icon "down" at bounding box center [280, 8] width 4 height 4
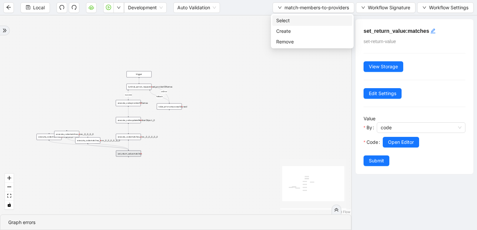
click at [280, 21] on span "Select" at bounding box center [312, 20] width 72 height 7
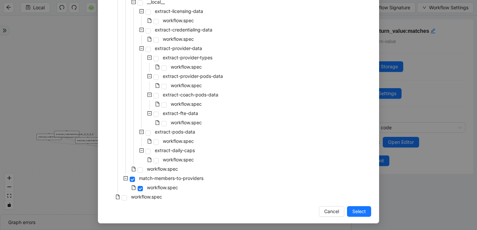
scroll to position [183, 0]
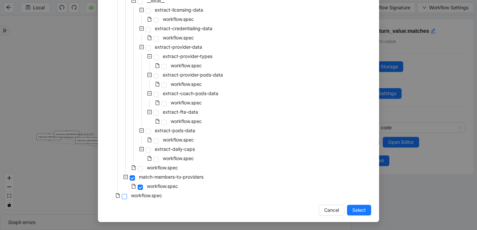
click at [126, 195] on span at bounding box center [124, 196] width 5 height 5
click at [356, 210] on span "Select" at bounding box center [359, 209] width 14 height 7
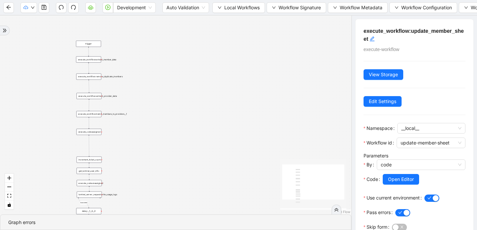
click at [359, 211] on div "execute_workflow:update_member_sheet execute-workflow View Storage Edit Setting…" at bounding box center [415, 136] width 118 height 235
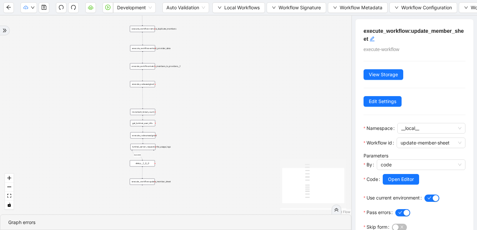
drag, startPoint x: 145, startPoint y: 155, endPoint x: 199, endPoint y: 107, distance: 72.2
click at [199, 107] on div "success trigger execute_workflow:extract_member_data execute_workflow:remove_du…" at bounding box center [175, 115] width 351 height 199
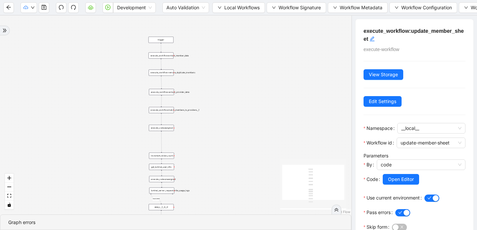
drag, startPoint x: 208, startPoint y: 85, endPoint x: 226, endPoint y: 129, distance: 48.1
click at [226, 129] on div "success trigger execute_workflow:extract_member_data execute_workflow:remove_du…" at bounding box center [175, 115] width 351 height 199
